Goal: Register for event/course

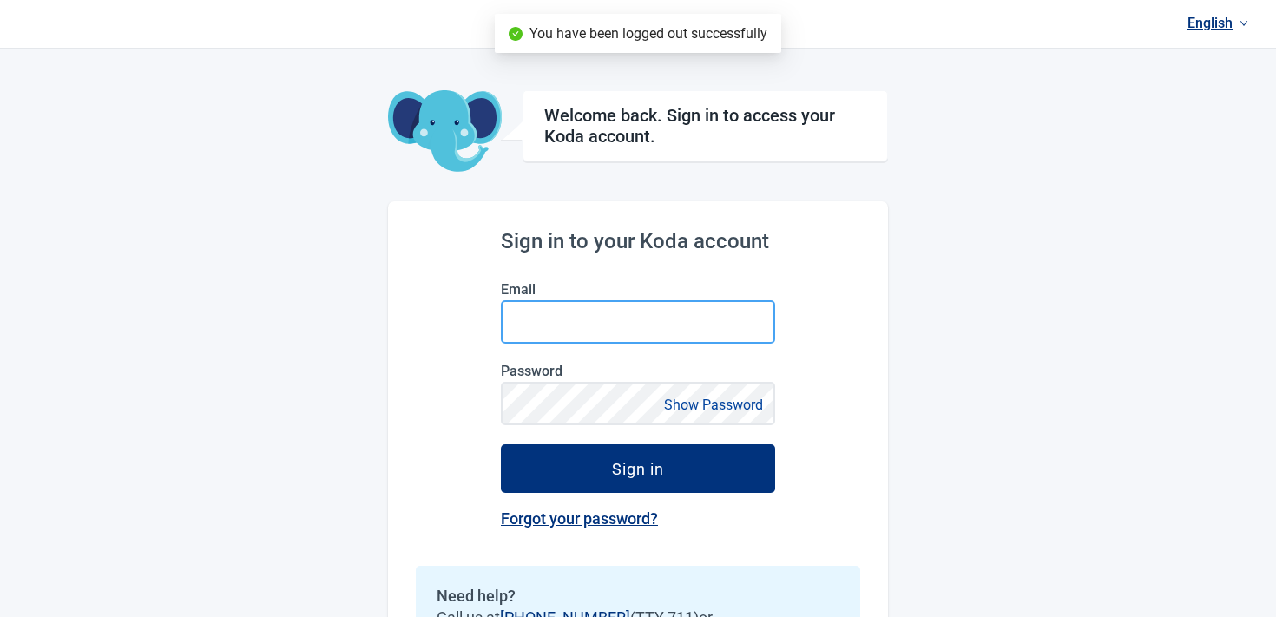
click at [637, 319] on input "Email" at bounding box center [638, 321] width 274 height 43
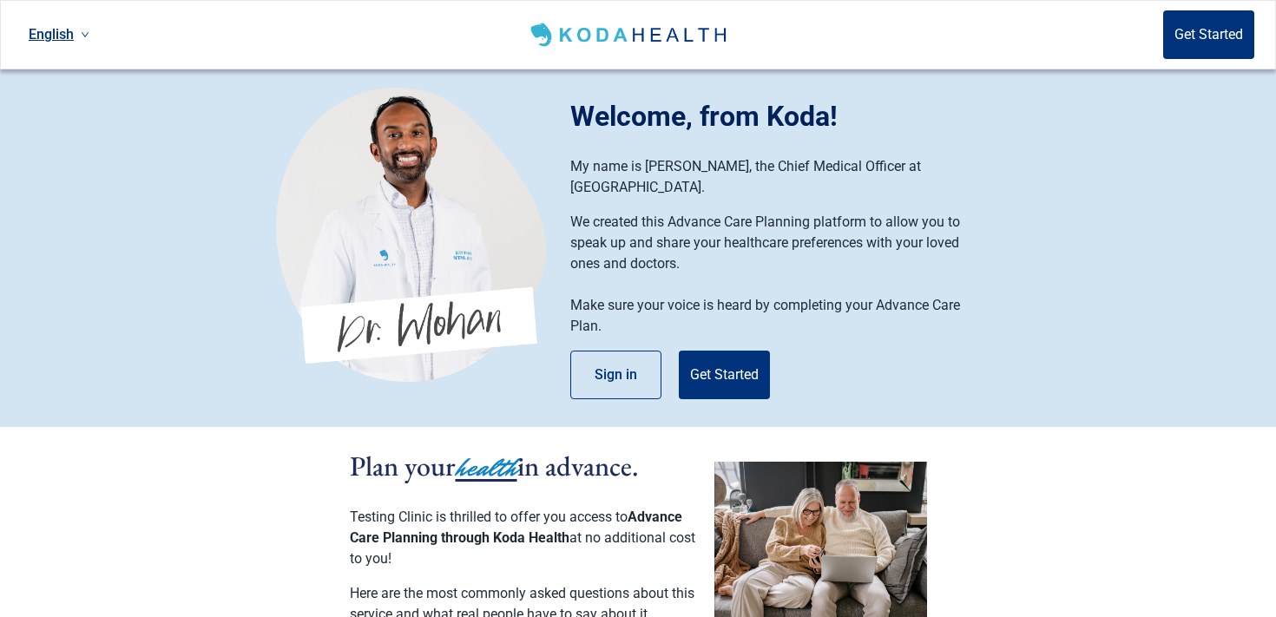
click at [740, 382] on div "Welcome, from Koda! My name is [PERSON_NAME], the Chief Medical Officer at [GEO…" at bounding box center [785, 247] width 430 height 304
click at [720, 351] on button "Get Started" at bounding box center [724, 375] width 91 height 49
